Goal: Information Seeking & Learning: Learn about a topic

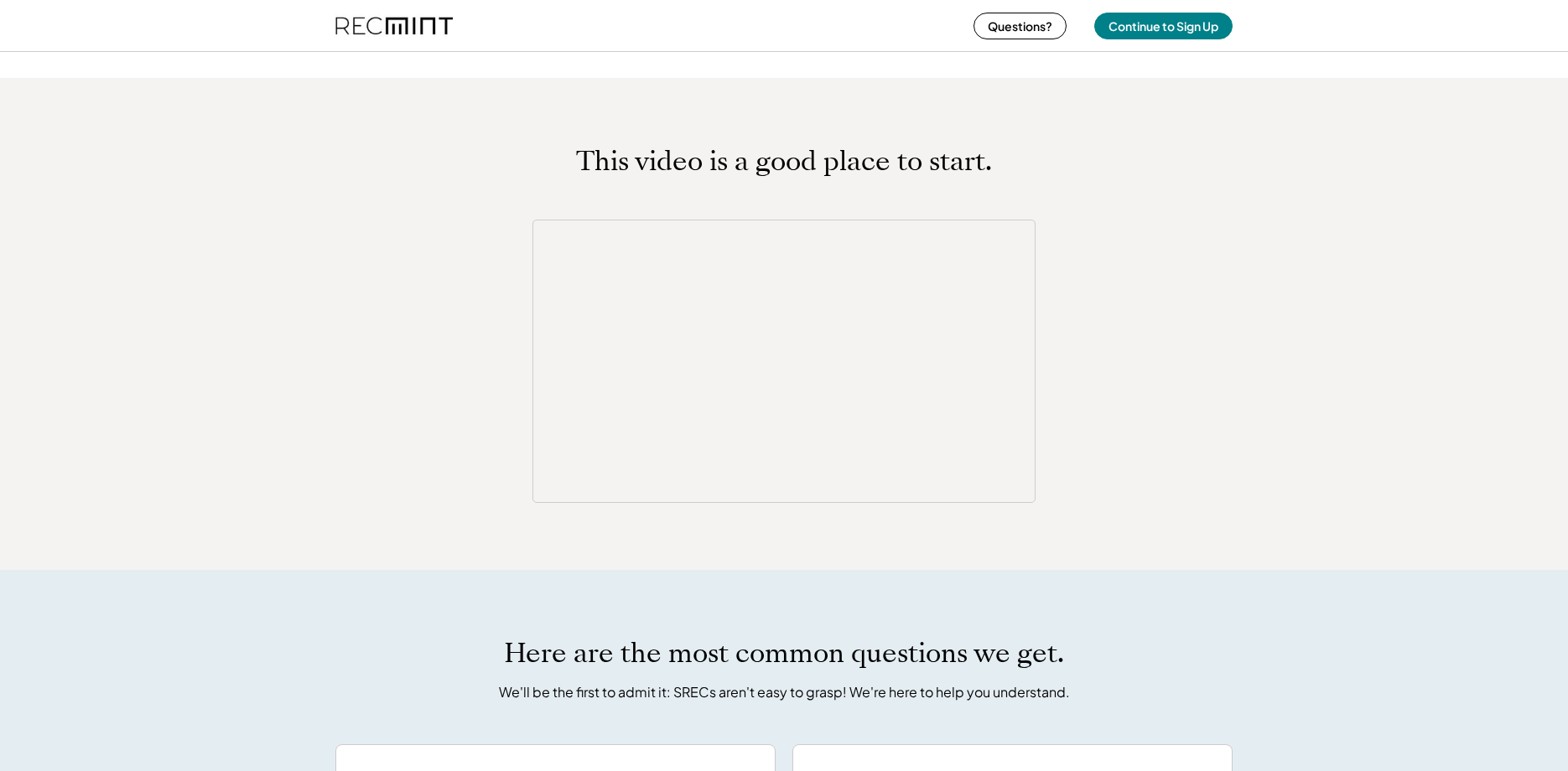
scroll to position [2468, 0]
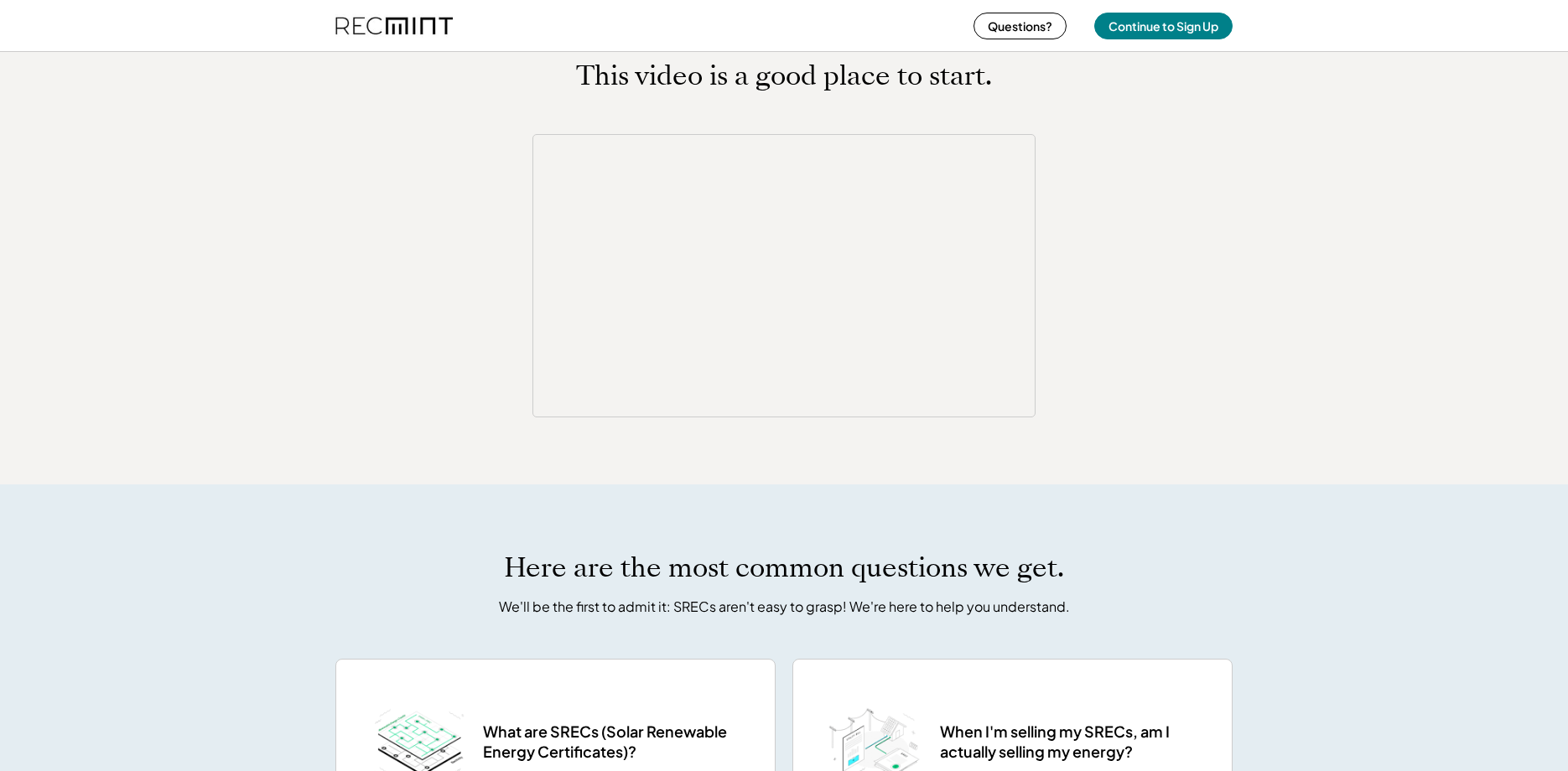
click at [853, 450] on div "This video is a good place to start." at bounding box center [784, 239] width 1568 height 492
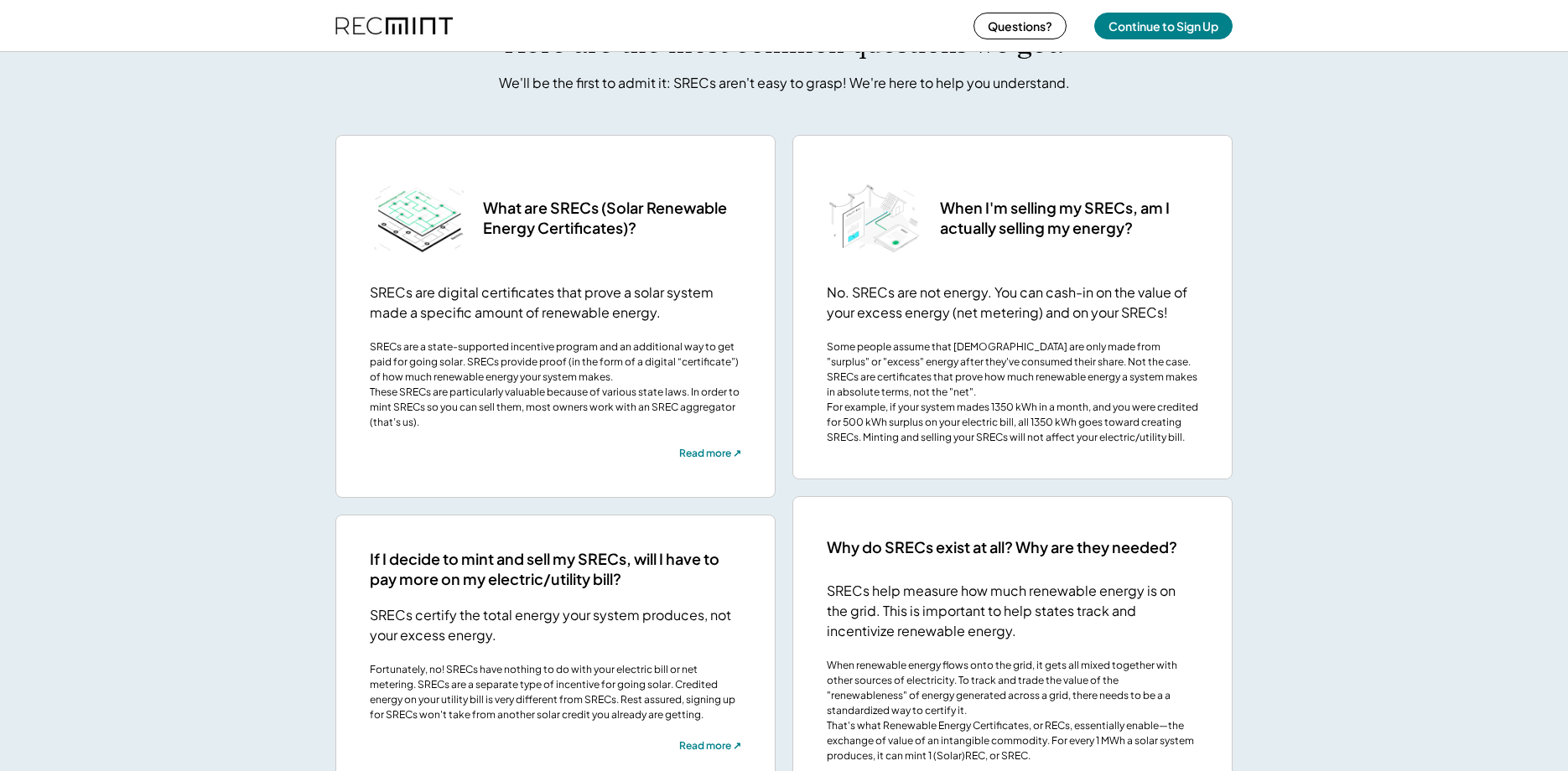
scroll to position [3078, 0]
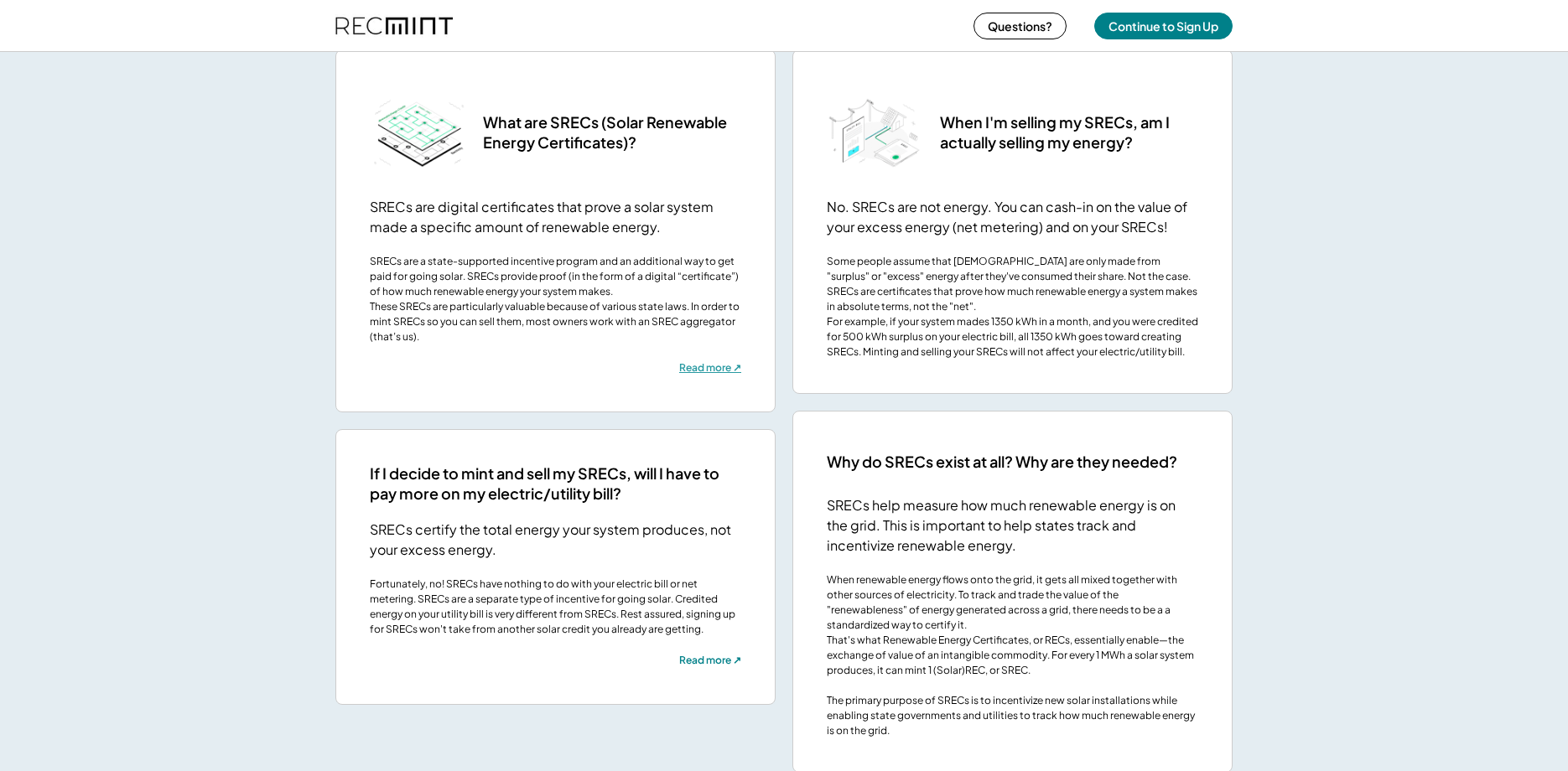
click at [700, 378] on link "Read more ↗" at bounding box center [710, 370] width 62 height 16
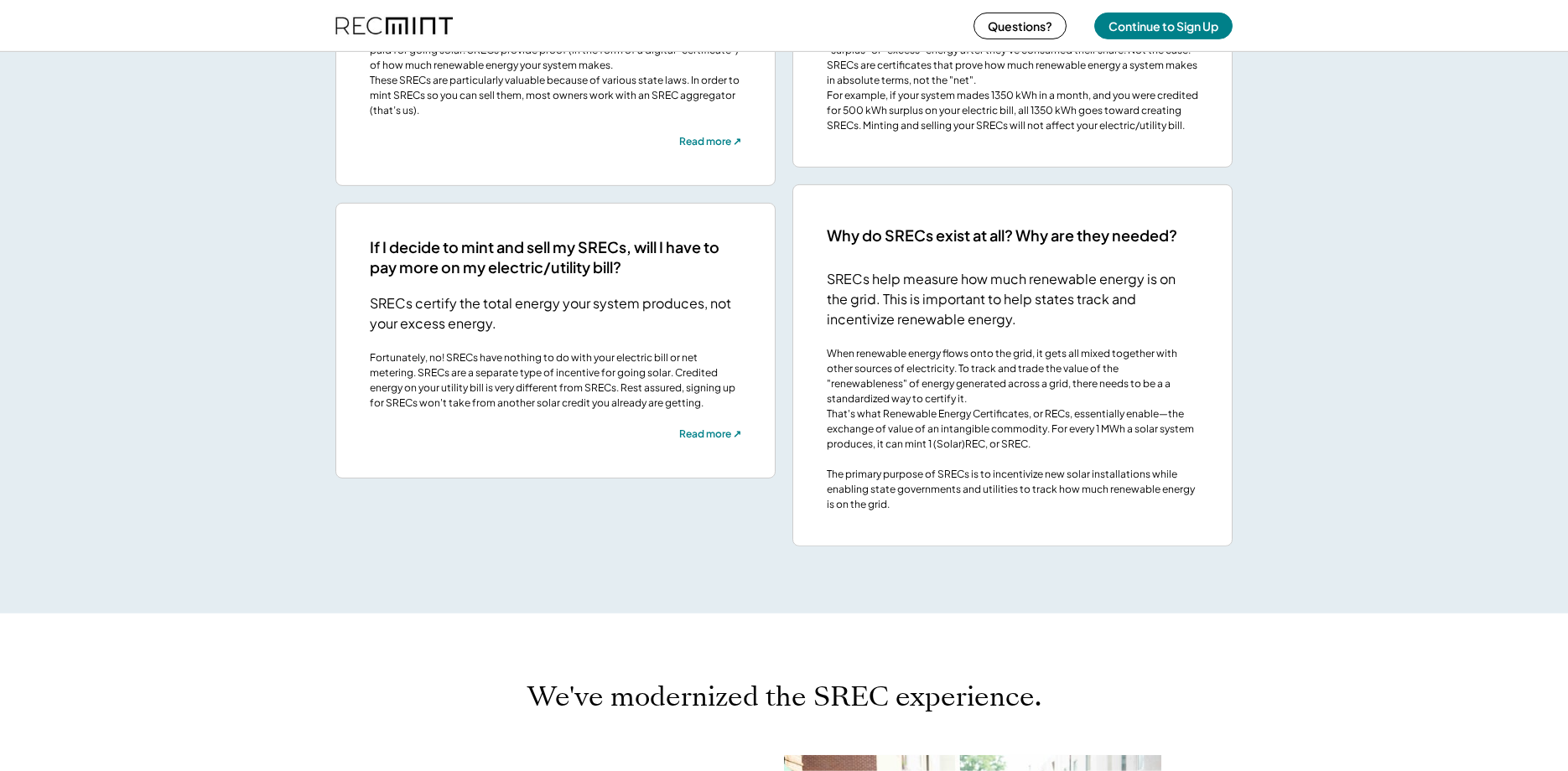
scroll to position [3335, 0]
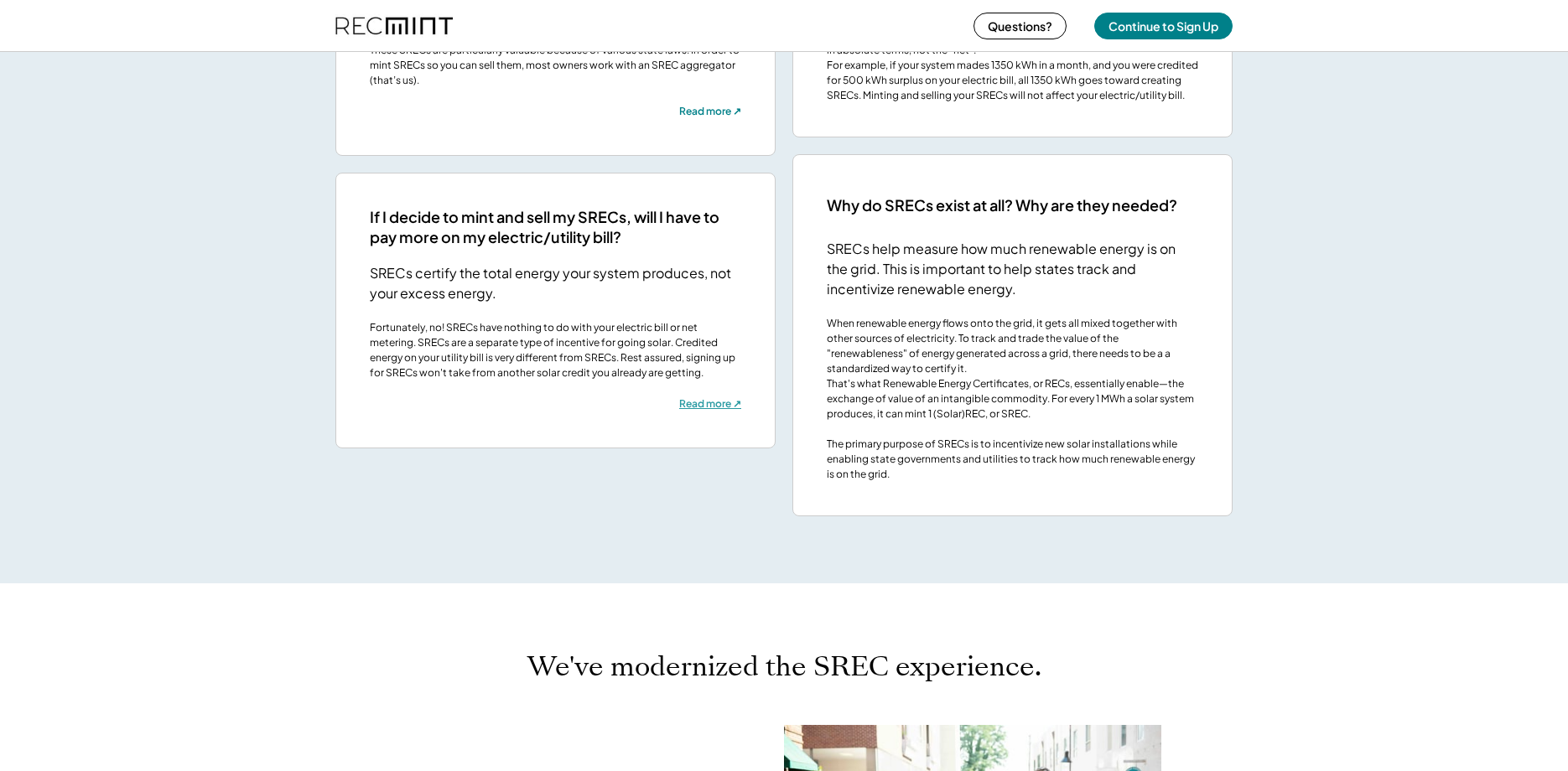
click at [719, 414] on link "Read more ↗" at bounding box center [710, 406] width 62 height 16
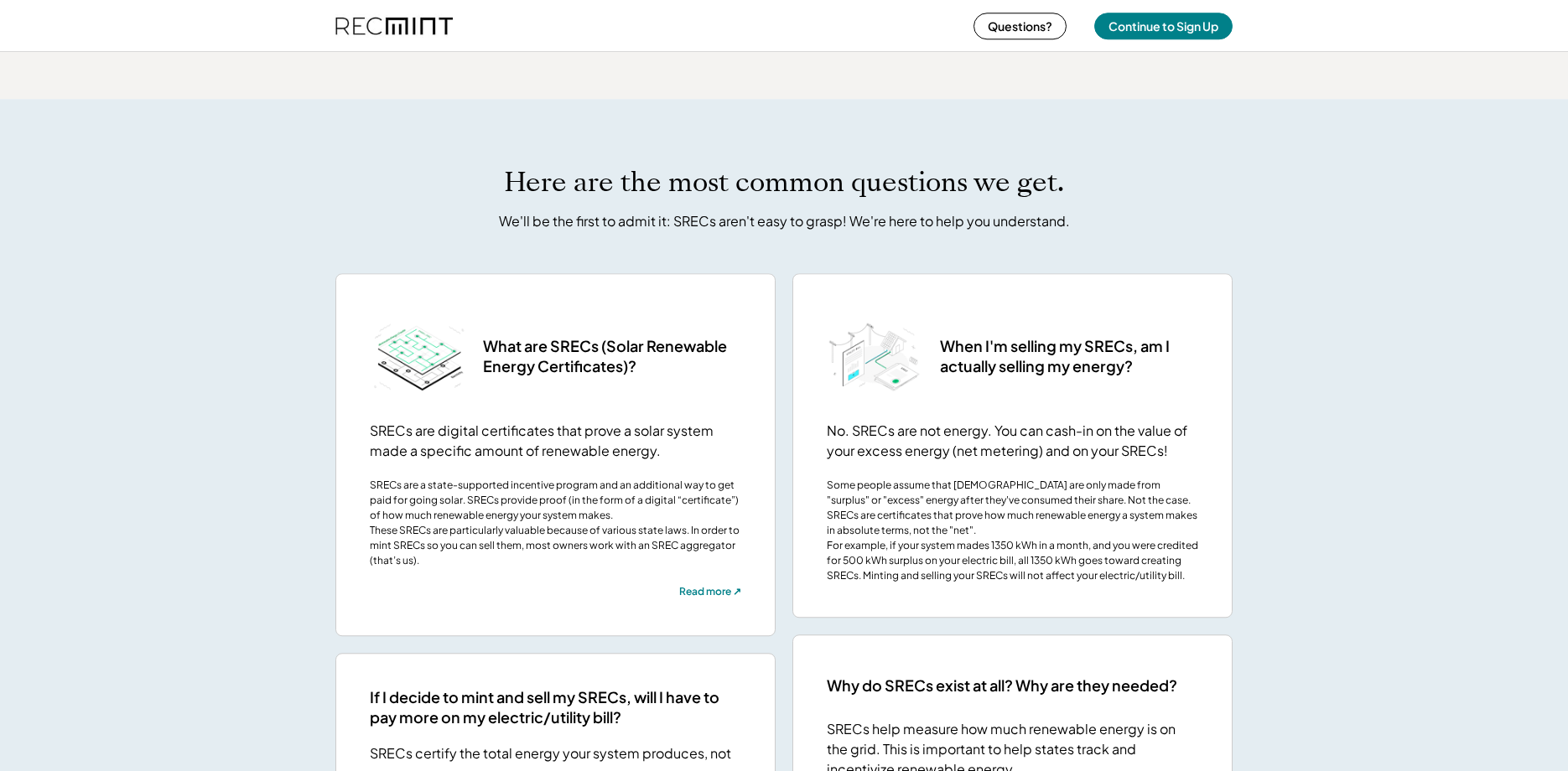
scroll to position [2725, 0]
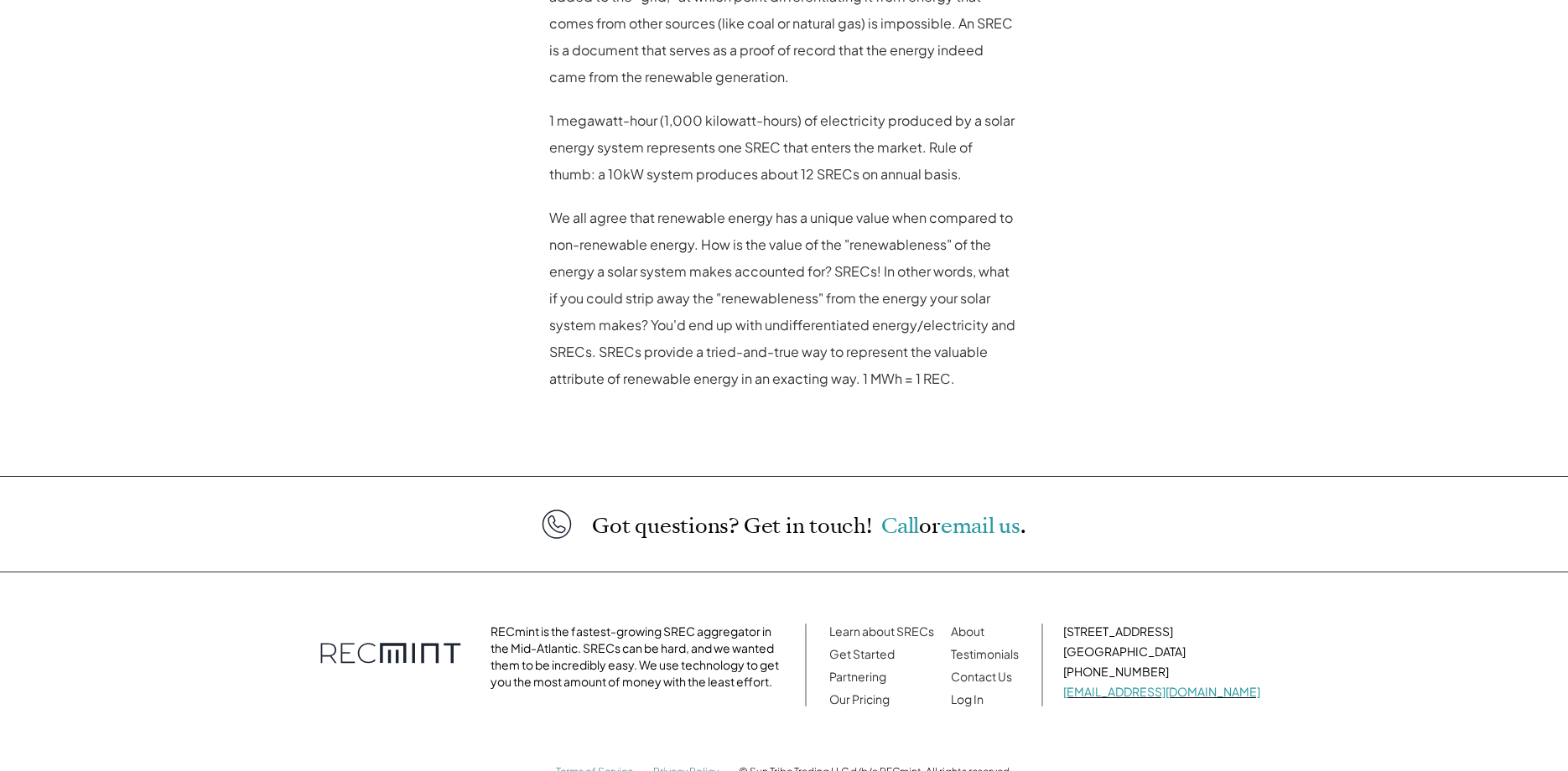
scroll to position [1708, 0]
